Goal: Browse casually

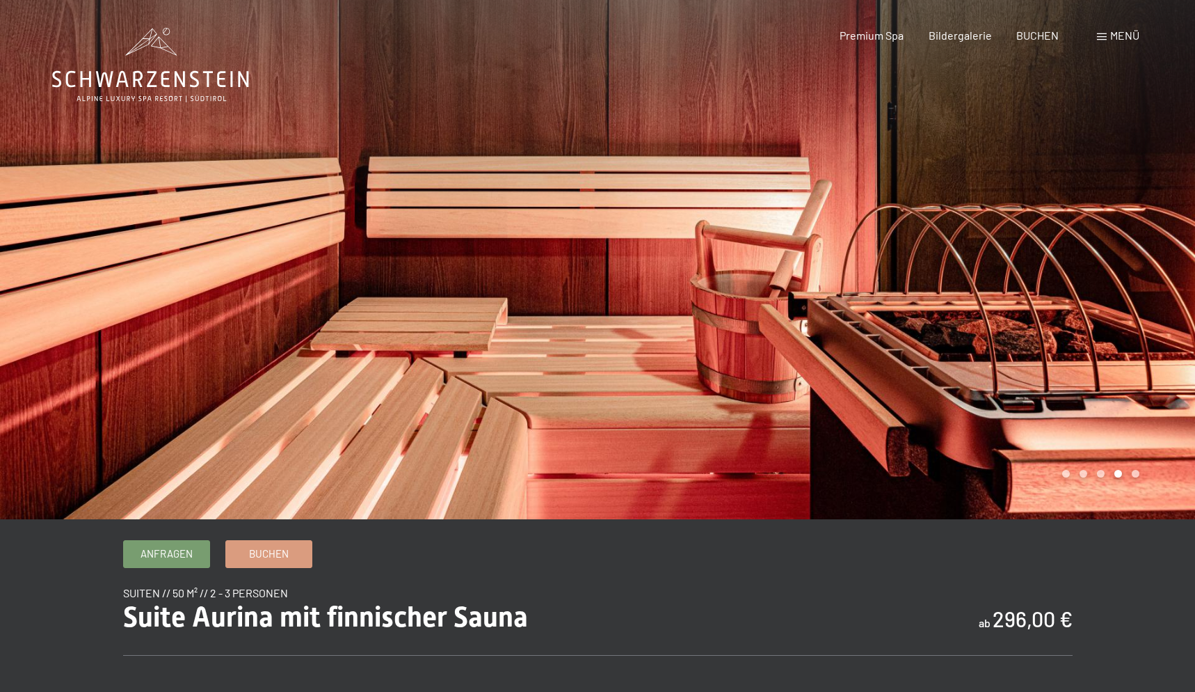
click at [159, 76] on icon at bounding box center [150, 65] width 197 height 74
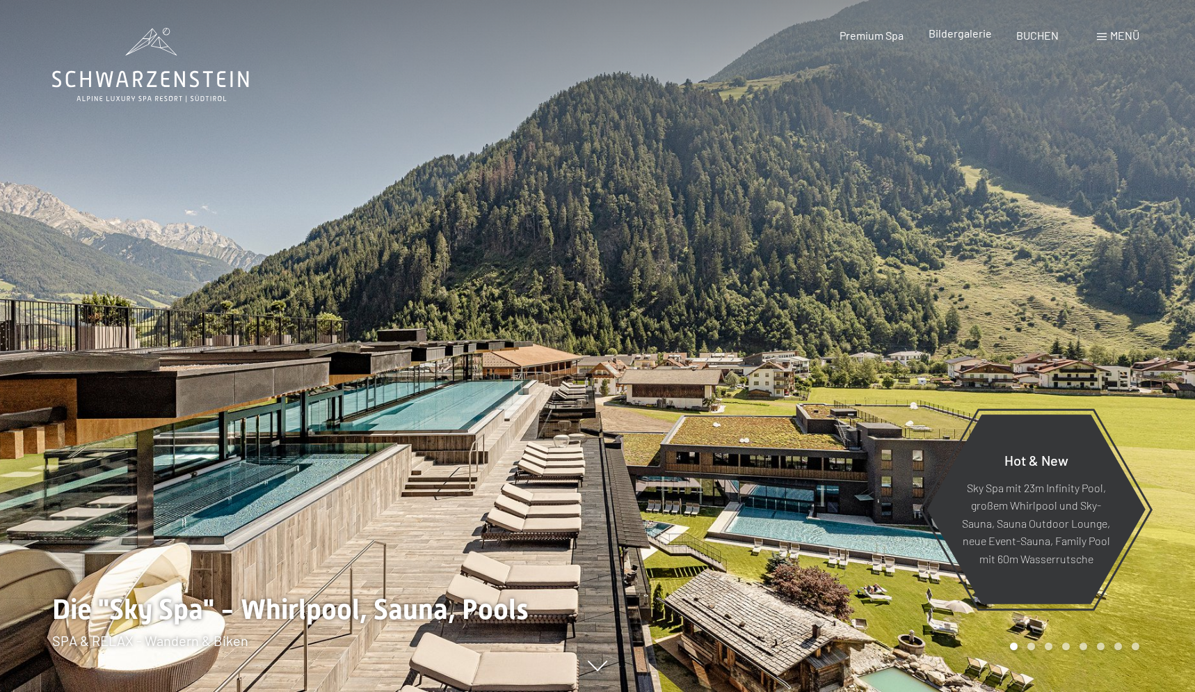
click at [967, 38] on span "Bildergalerie" at bounding box center [960, 32] width 63 height 13
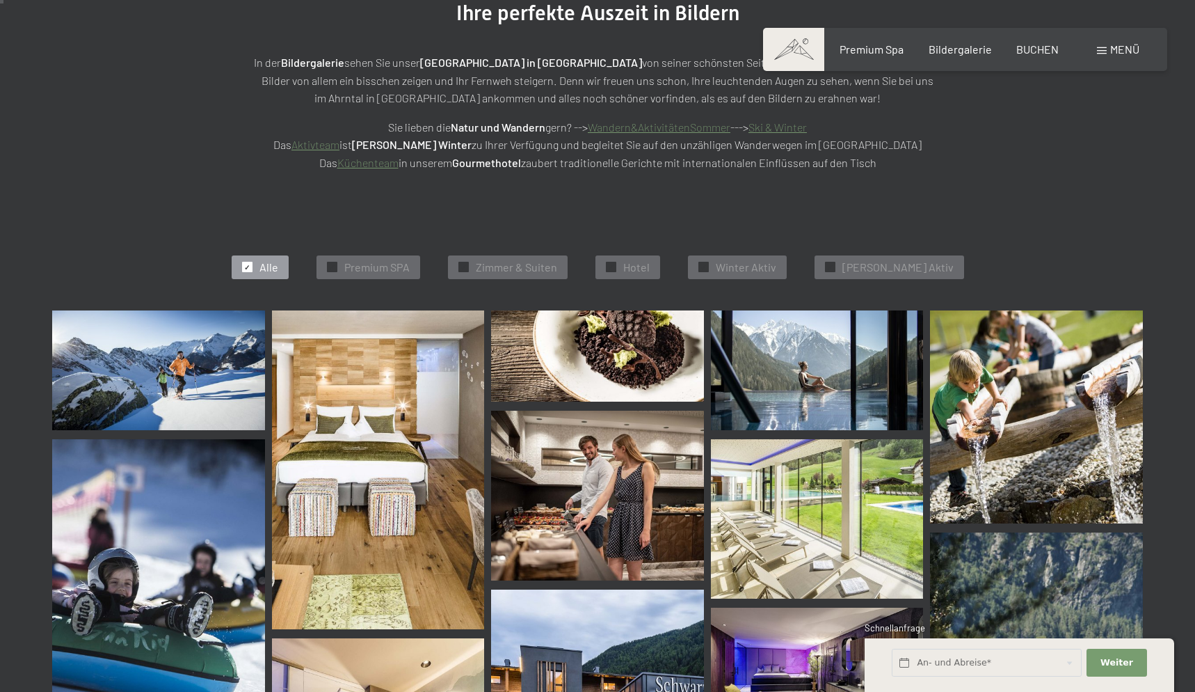
scroll to position [298, 0]
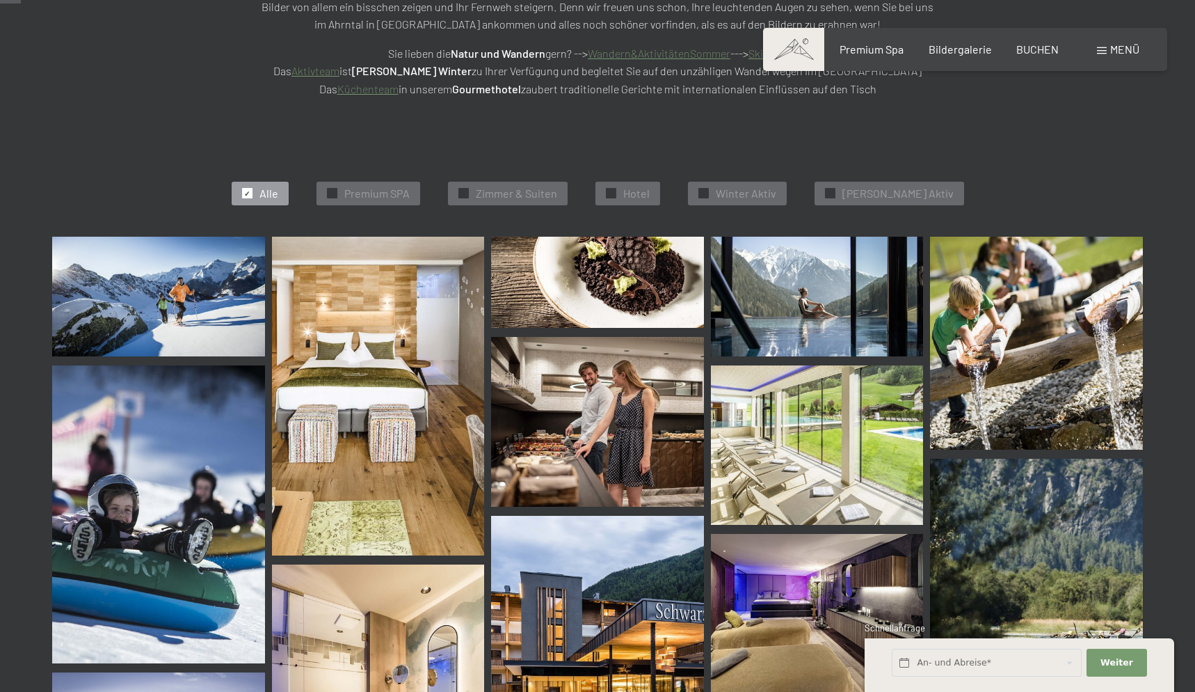
click at [517, 447] on img at bounding box center [597, 422] width 213 height 170
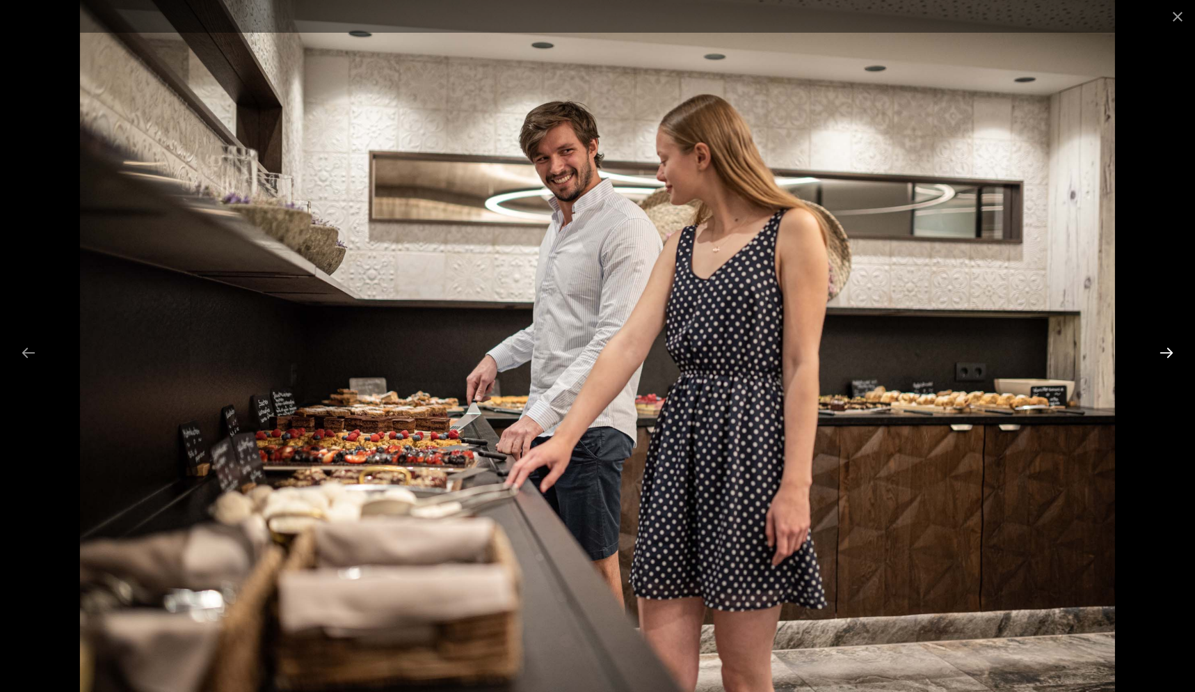
click at [1166, 352] on button "Next slide" at bounding box center [1166, 352] width 29 height 27
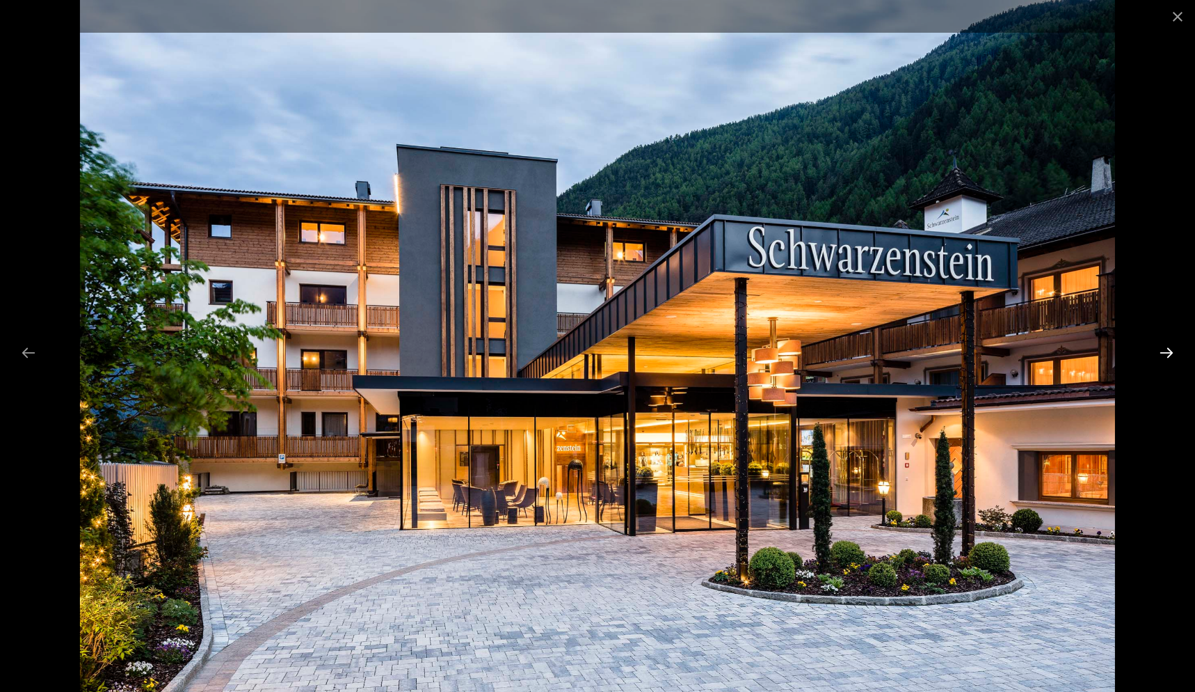
click at [1166, 352] on button "Next slide" at bounding box center [1166, 352] width 29 height 27
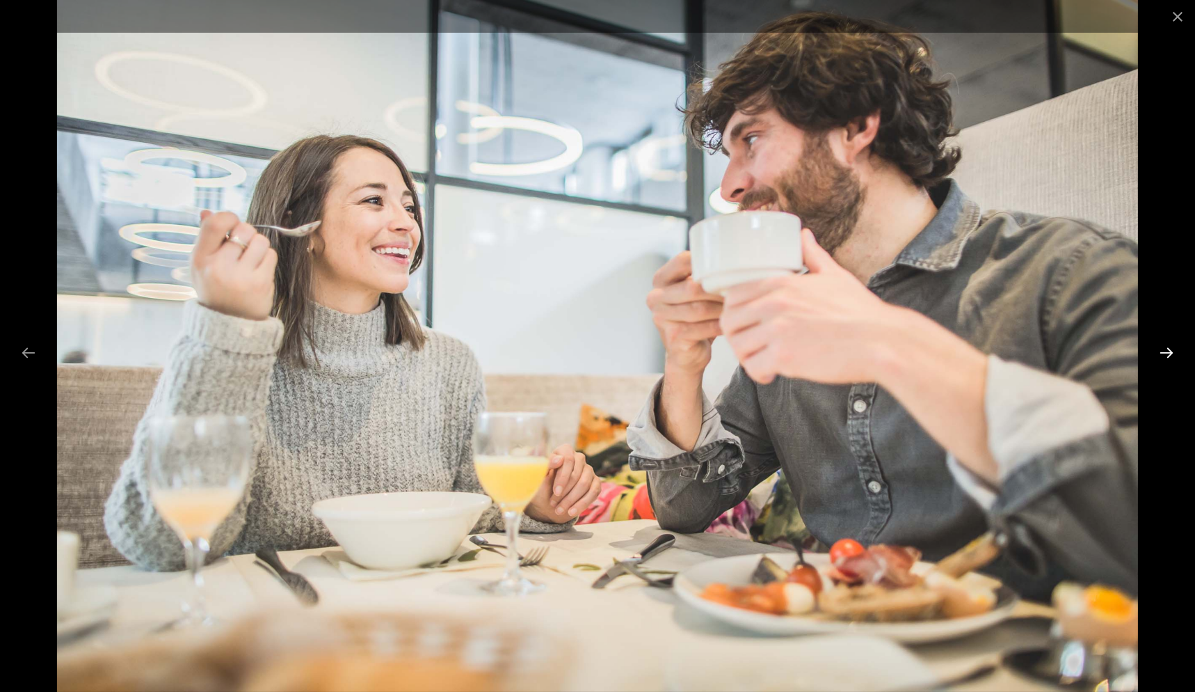
click at [1166, 352] on button "Next slide" at bounding box center [1166, 352] width 29 height 27
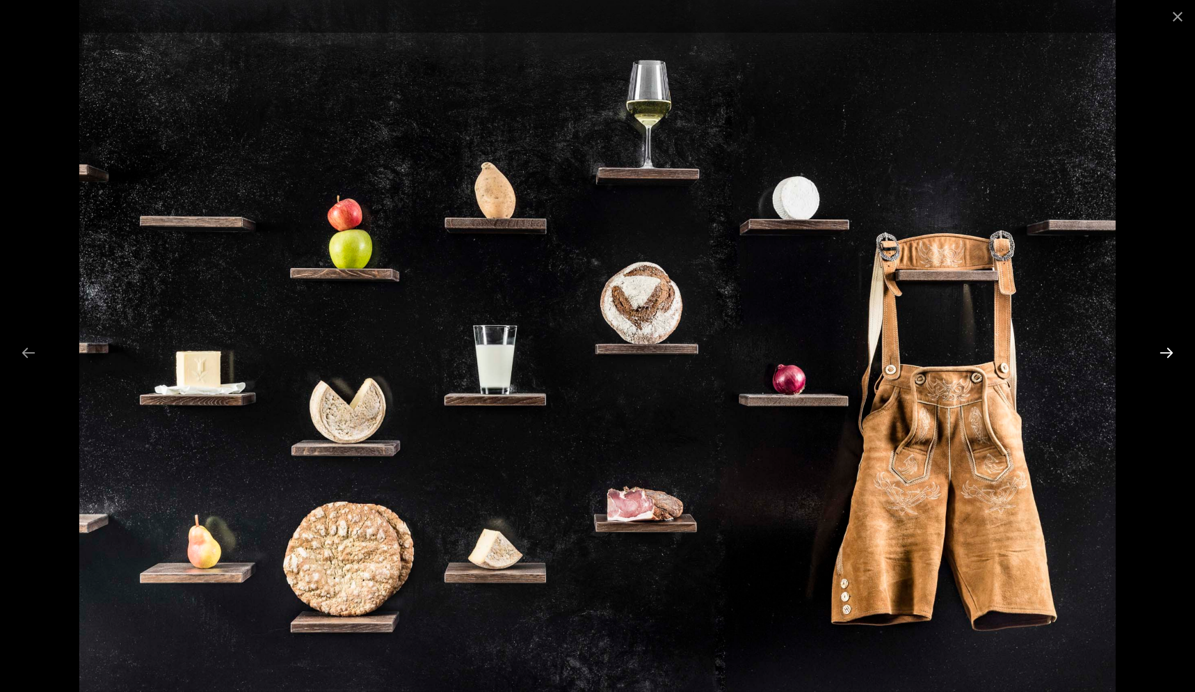
click at [1166, 352] on button "Next slide" at bounding box center [1166, 352] width 29 height 27
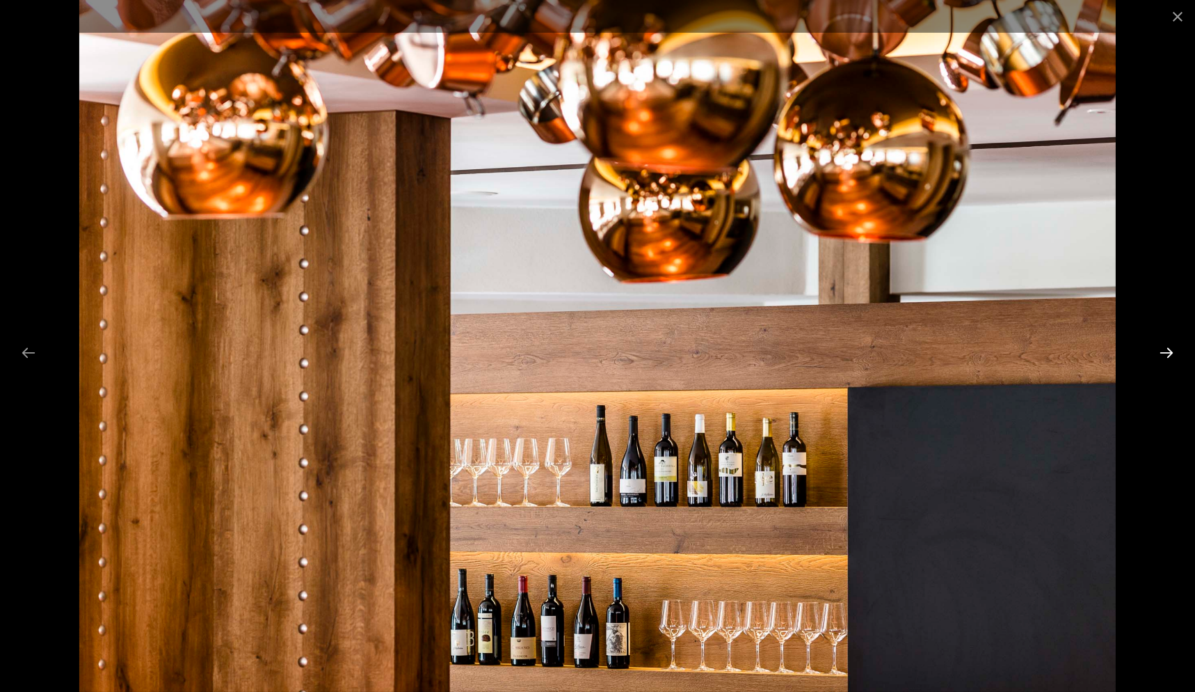
click at [1166, 352] on button "Next slide" at bounding box center [1166, 352] width 29 height 27
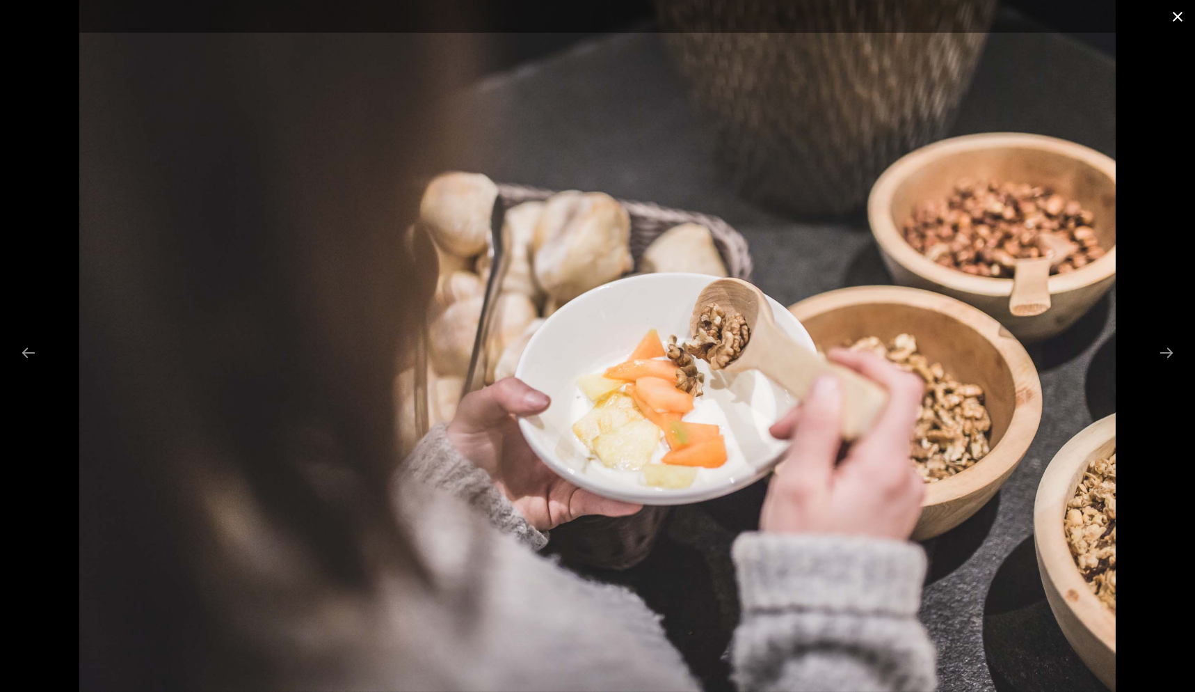
click at [1181, 13] on button "Close gallery" at bounding box center [1178, 16] width 35 height 33
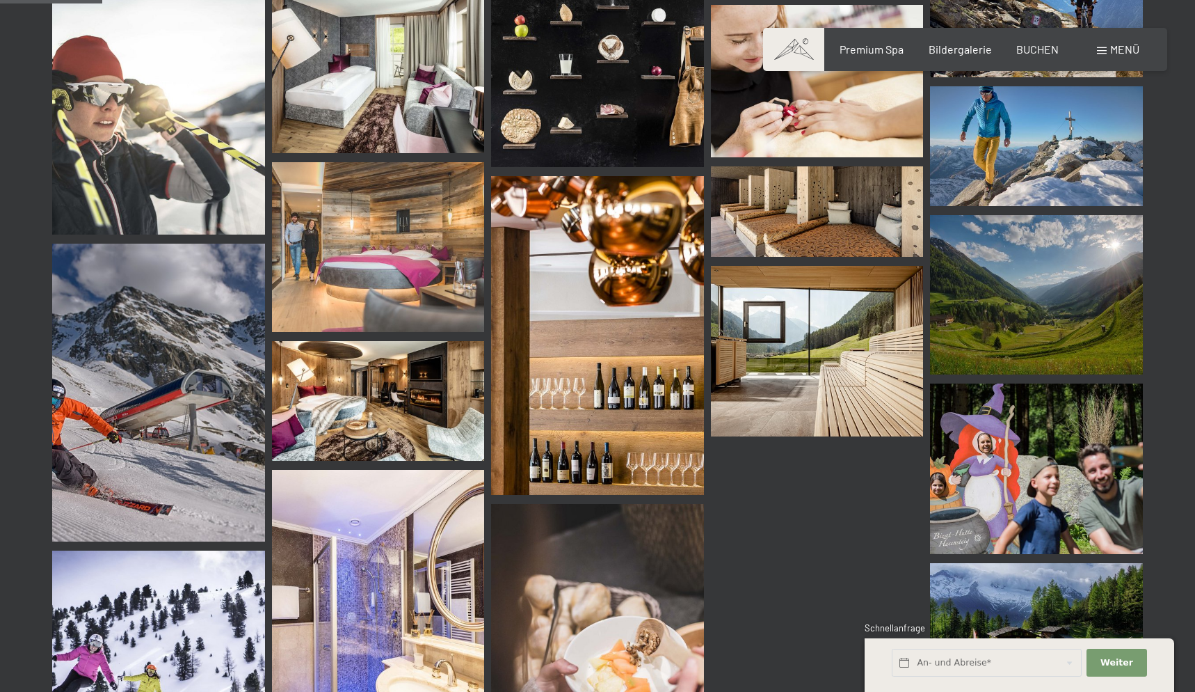
scroll to position [1442, 0]
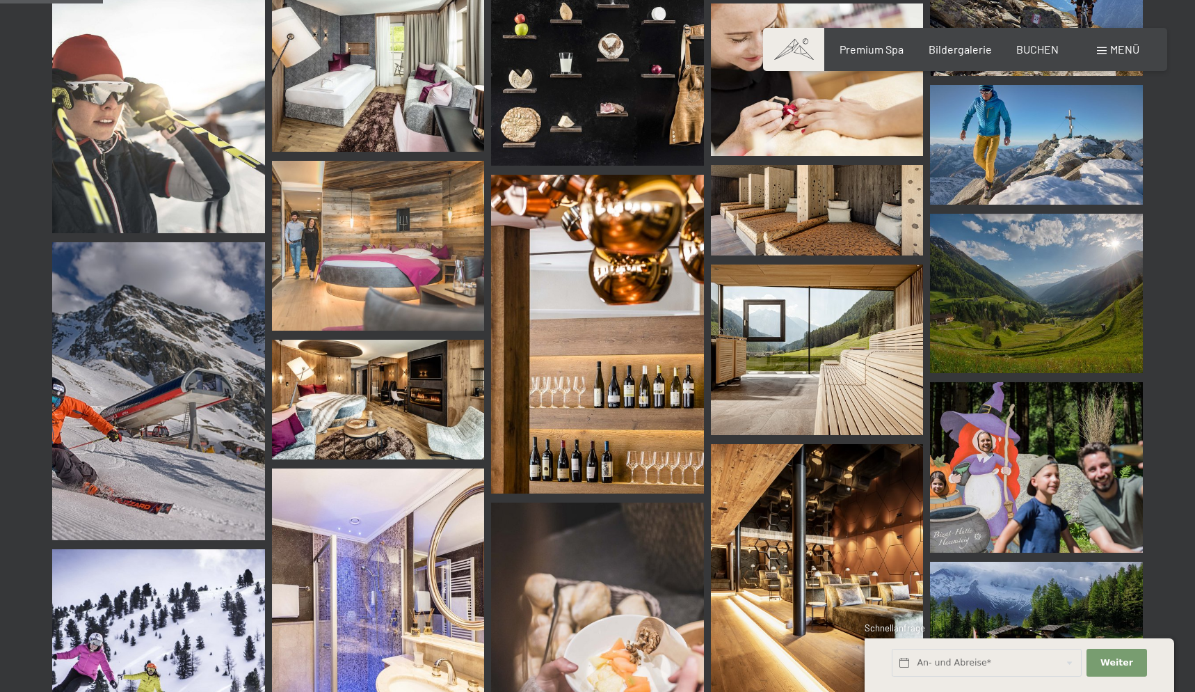
click at [390, 252] on img at bounding box center [378, 246] width 213 height 170
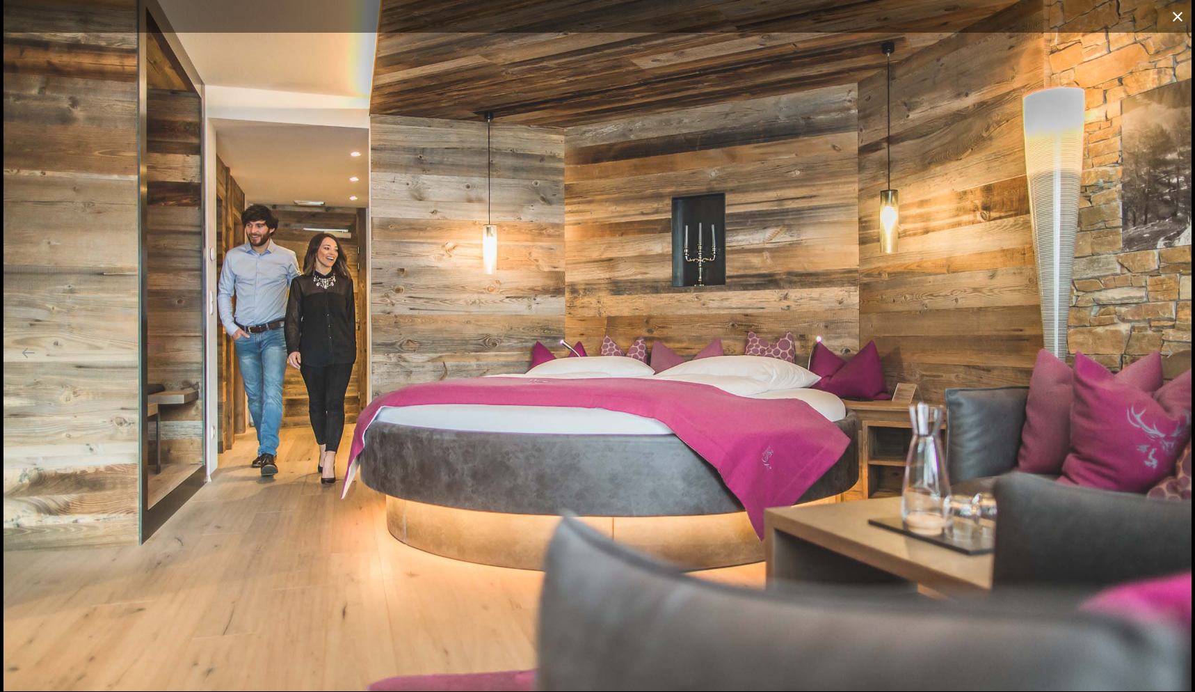
click at [1186, 13] on button "Close gallery" at bounding box center [1178, 16] width 35 height 33
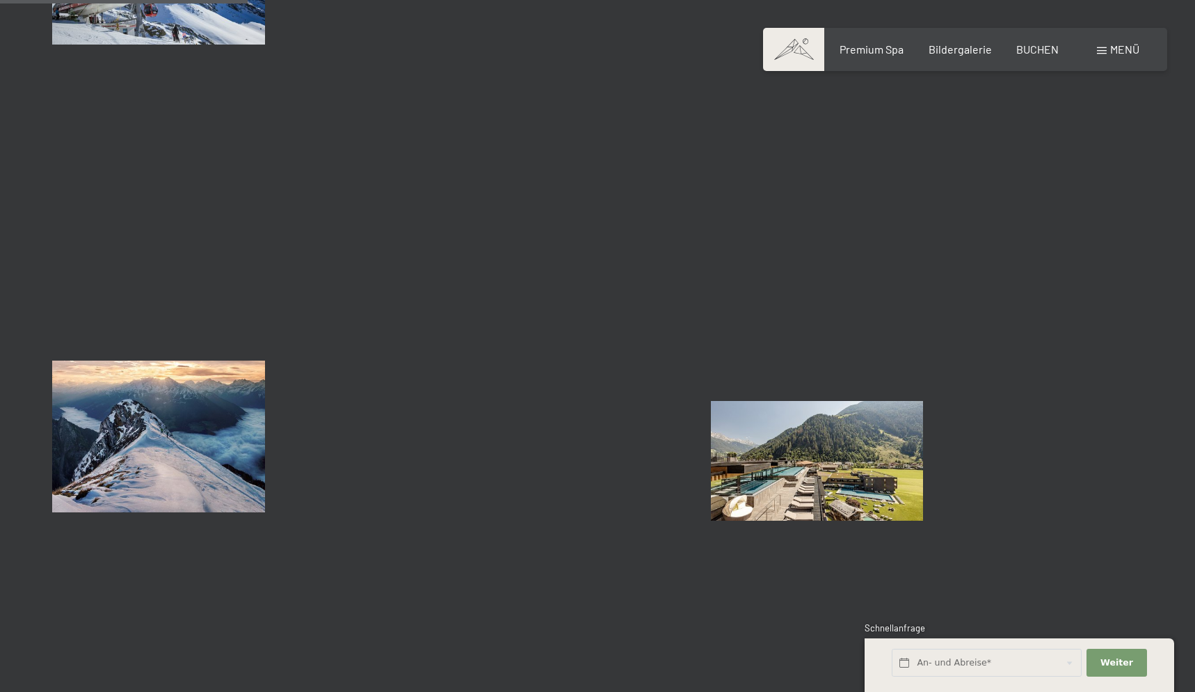
scroll to position [3569, 0]
